Goal: Find specific page/section: Find specific page/section

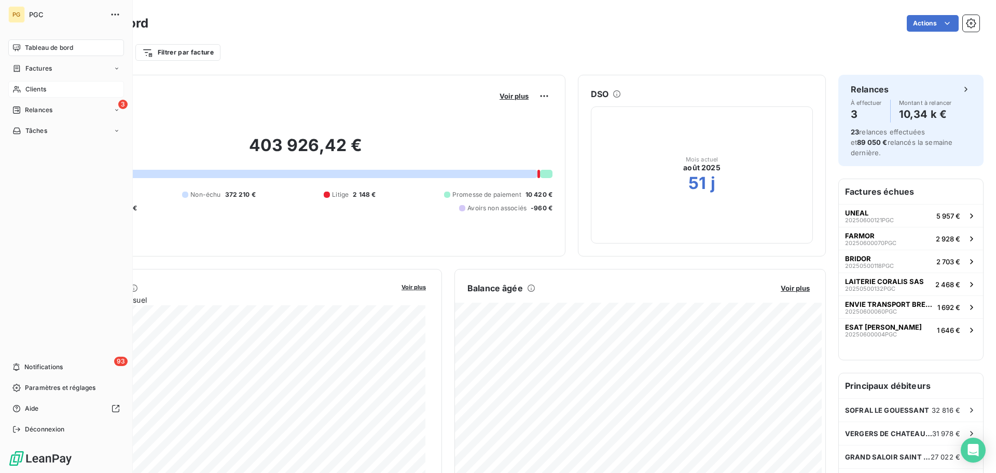
click at [28, 88] on span "Clients" at bounding box center [35, 89] width 21 height 9
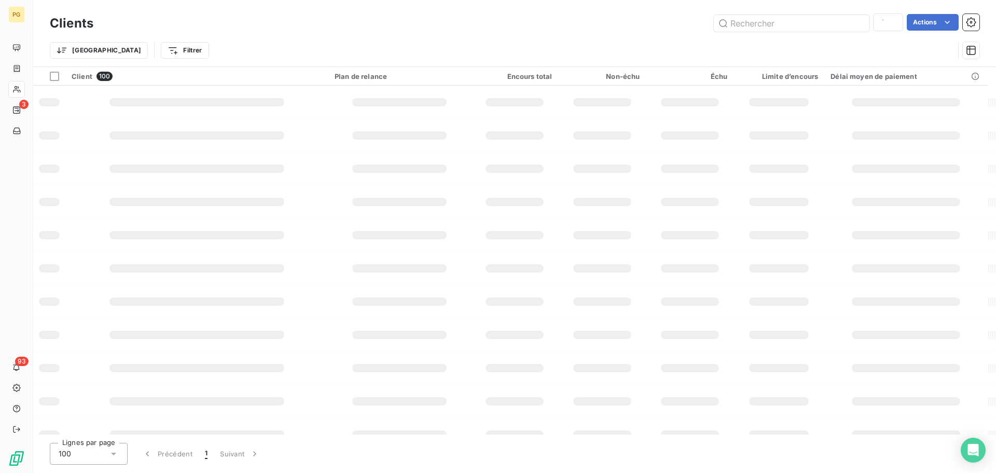
type input "[PERSON_NAME]"
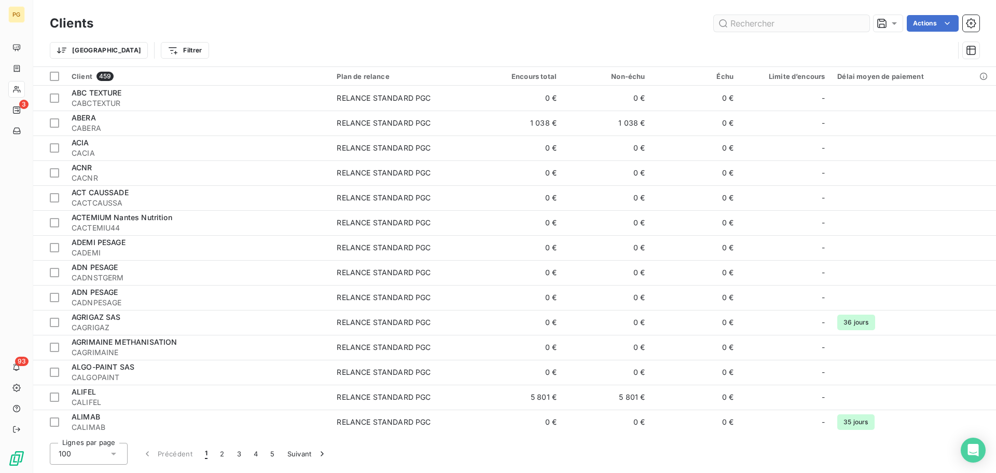
click at [745, 23] on input "text" at bounding box center [792, 23] width 156 height 17
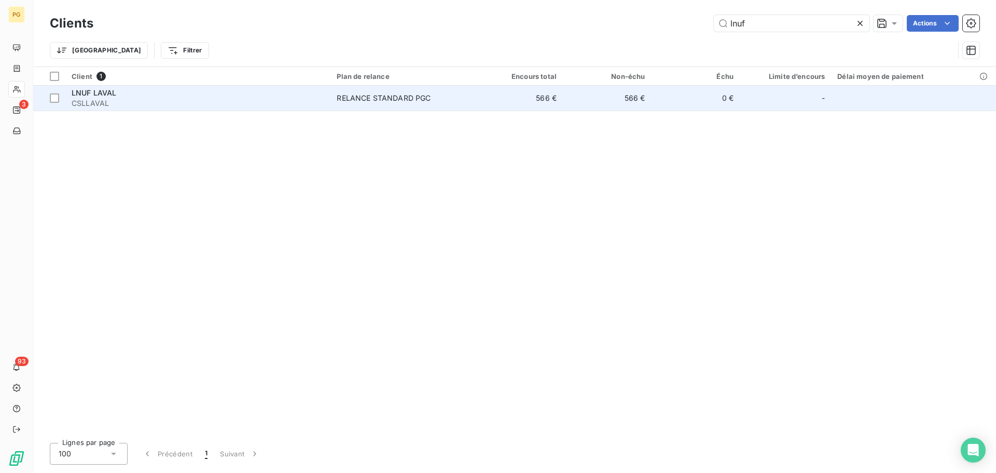
type input "lnuf"
click at [154, 98] on span "CSLLAVAL" at bounding box center [198, 103] width 253 height 10
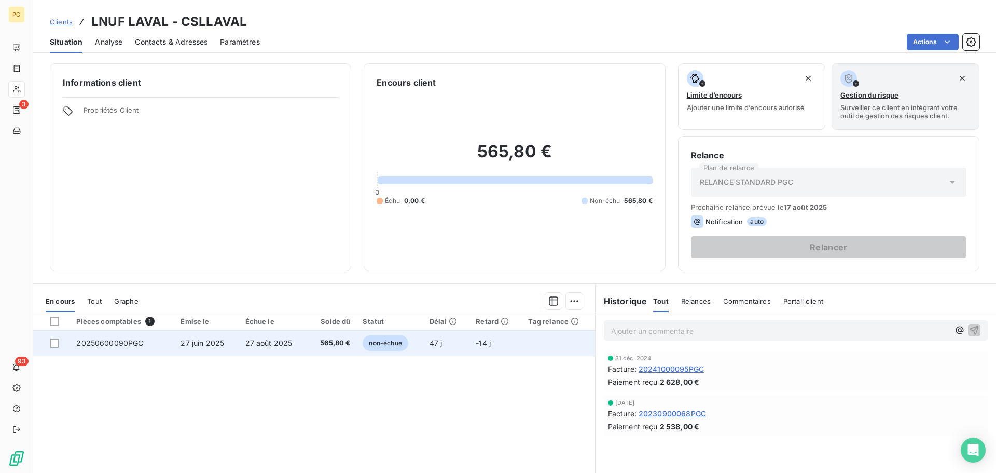
click at [186, 346] on span "27 juin 2025" at bounding box center [203, 342] width 44 height 9
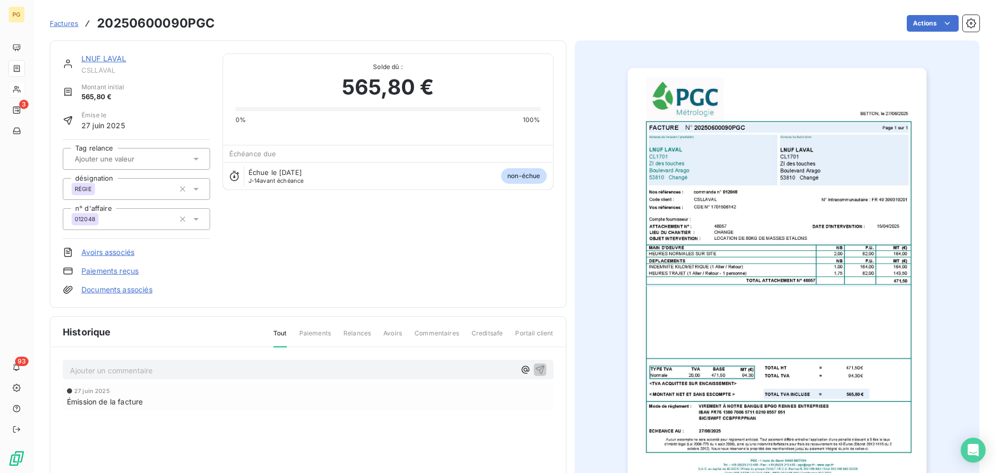
click at [111, 60] on link "LNUF LAVAL" at bounding box center [103, 58] width 45 height 9
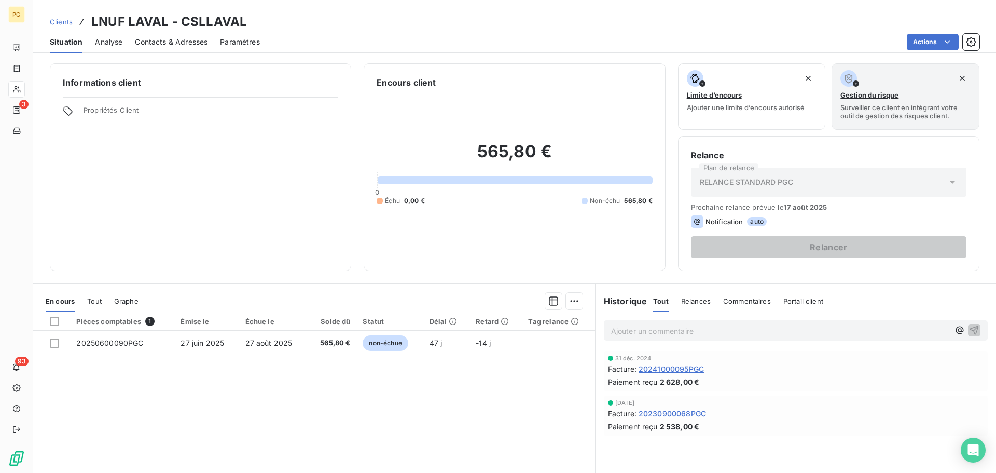
click at [93, 304] on span "Tout" at bounding box center [94, 301] width 15 height 8
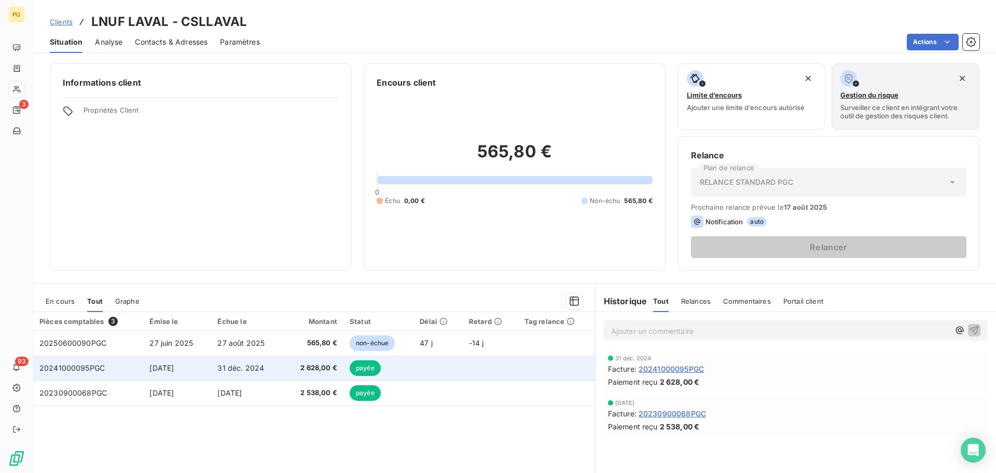
click at [139, 366] on td "20241000095PGC" at bounding box center [88, 367] width 110 height 25
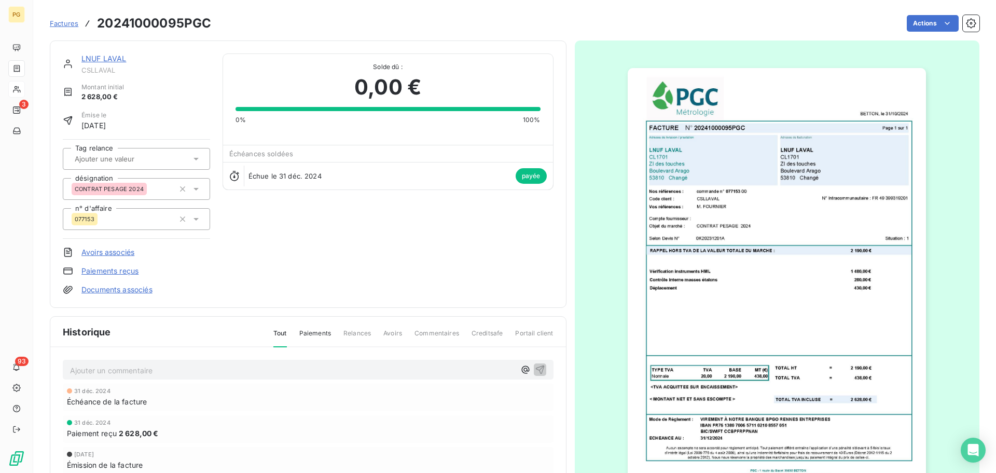
click at [102, 59] on link "LNUF LAVAL" at bounding box center [103, 58] width 45 height 9
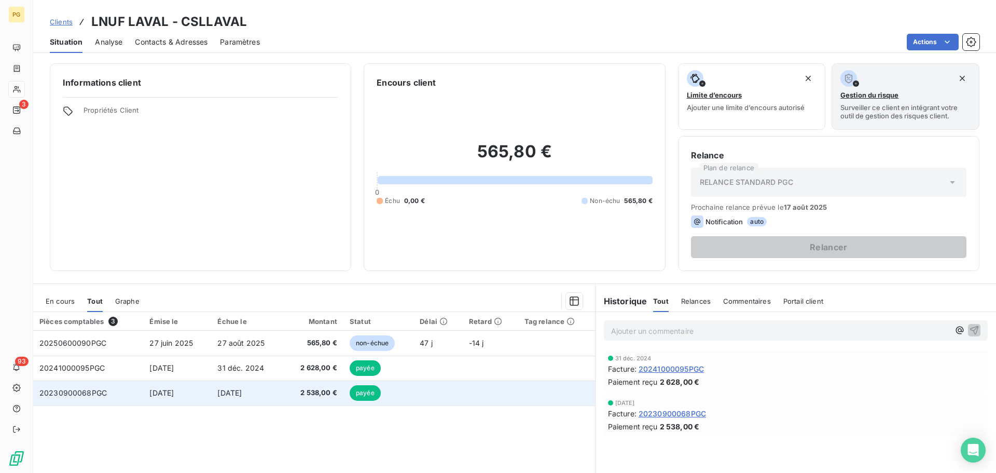
click at [80, 395] on span "20230900068PGC" at bounding box center [72, 392] width 67 height 9
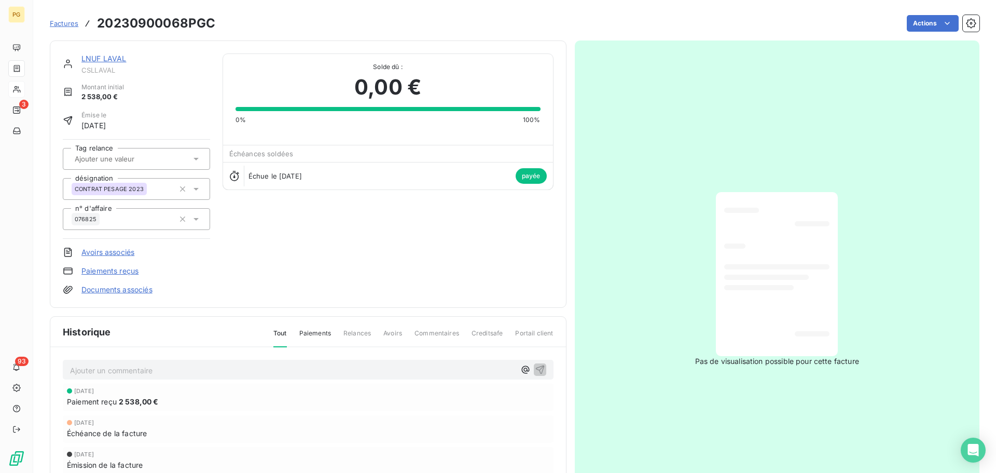
click at [102, 62] on link "LNUF LAVAL" at bounding box center [103, 58] width 45 height 9
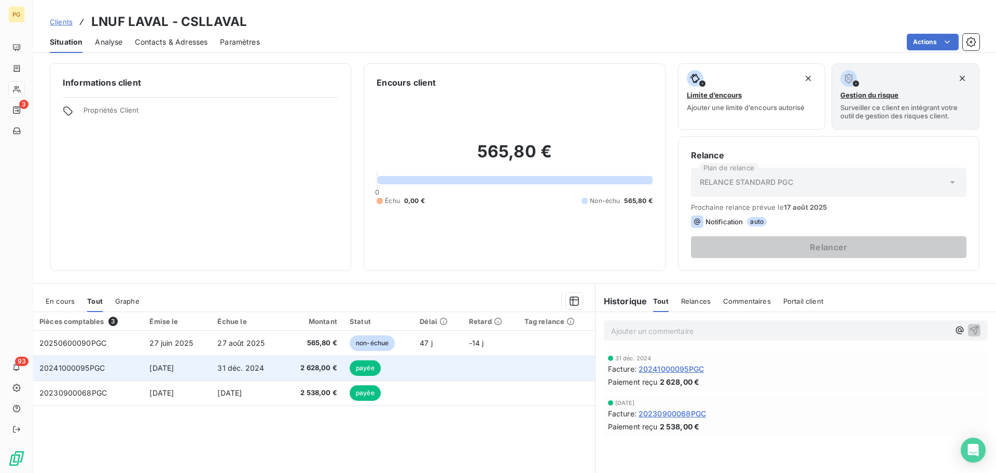
click at [75, 368] on span "20241000095PGC" at bounding box center [71, 367] width 65 height 9
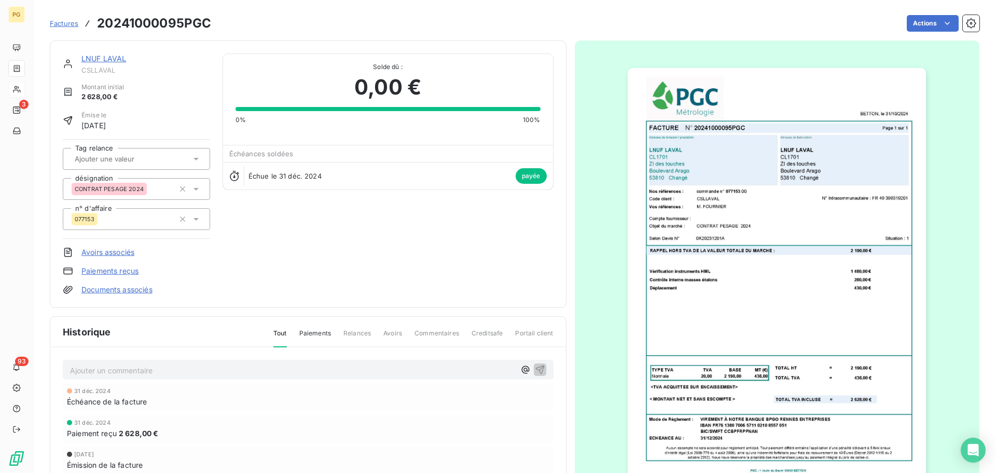
click at [92, 58] on link "LNUF LAVAL" at bounding box center [103, 58] width 45 height 9
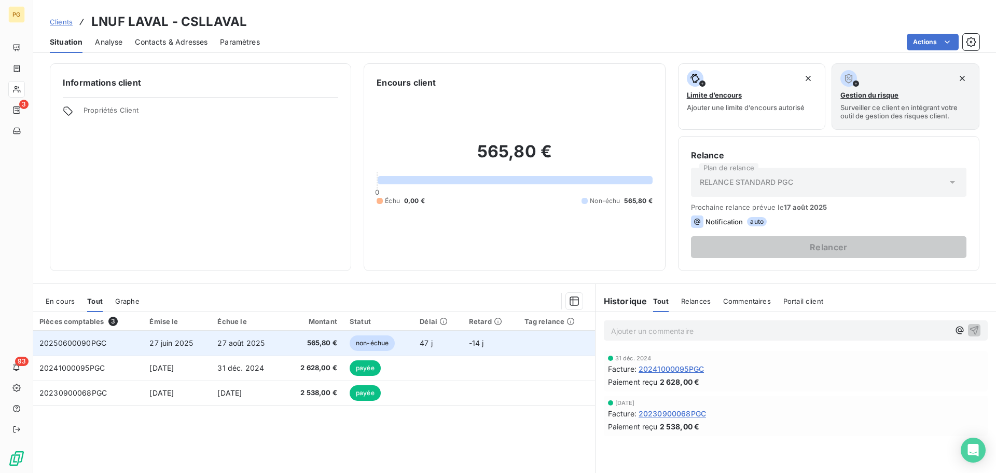
click at [65, 343] on span "20250600090PGC" at bounding box center [72, 342] width 67 height 9
